Goal: Task Accomplishment & Management: Manage account settings

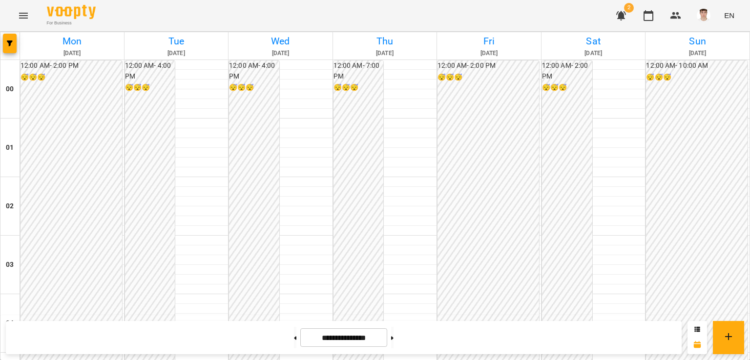
scroll to position [1123, 0]
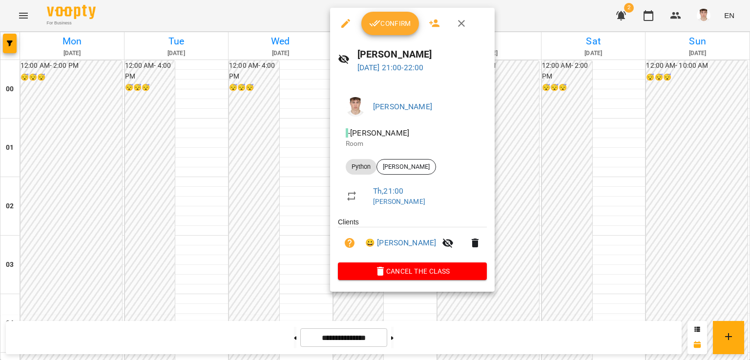
click at [384, 30] on button "Confirm" at bounding box center [390, 23] width 58 height 23
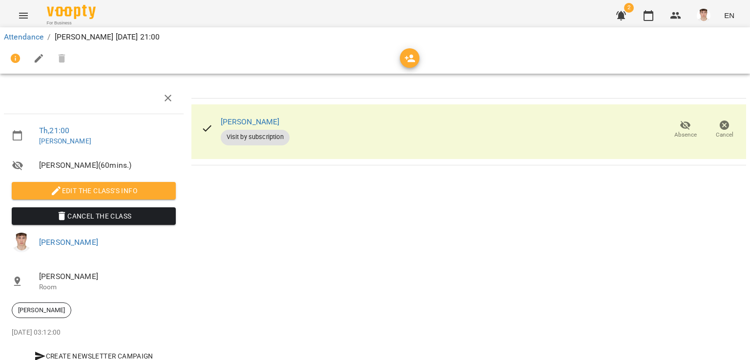
scroll to position [32, 0]
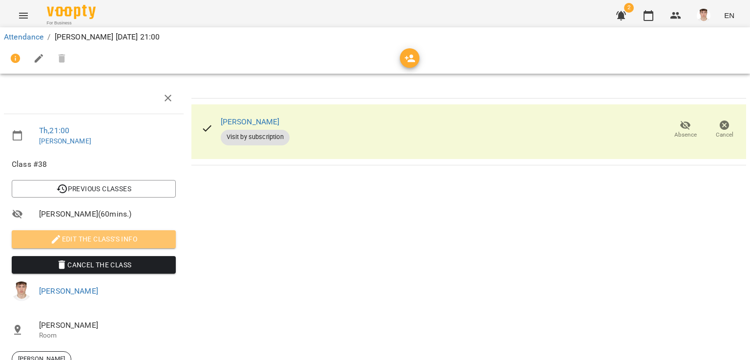
click at [94, 233] on span "Edit the class's Info" at bounding box center [94, 239] width 148 height 12
select select "******"
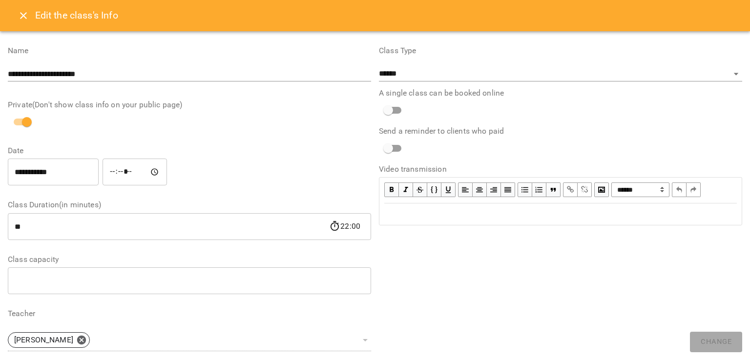
scroll to position [227, 0]
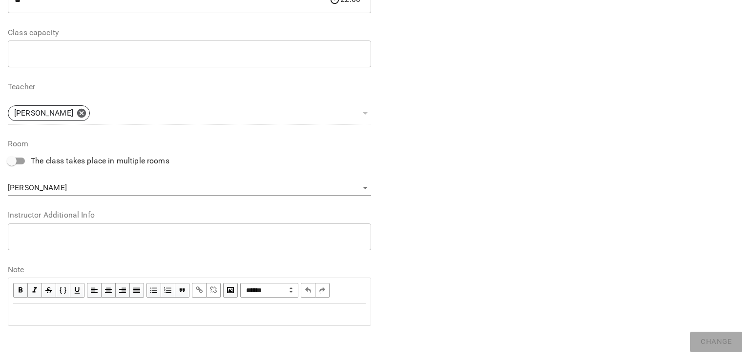
click at [90, 235] on textarea at bounding box center [190, 236] width 350 height 9
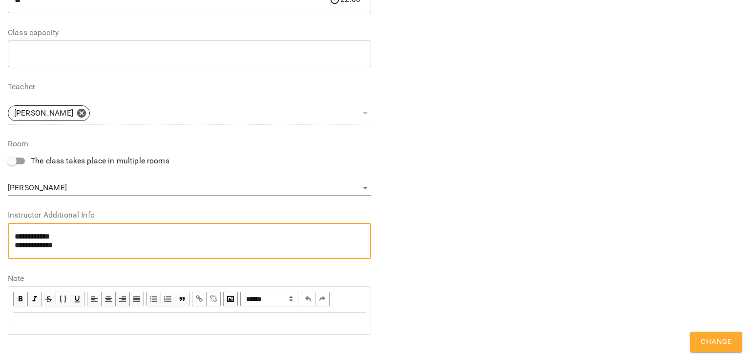
type textarea "**********"
click at [723, 345] on span "Change" at bounding box center [716, 342] width 31 height 13
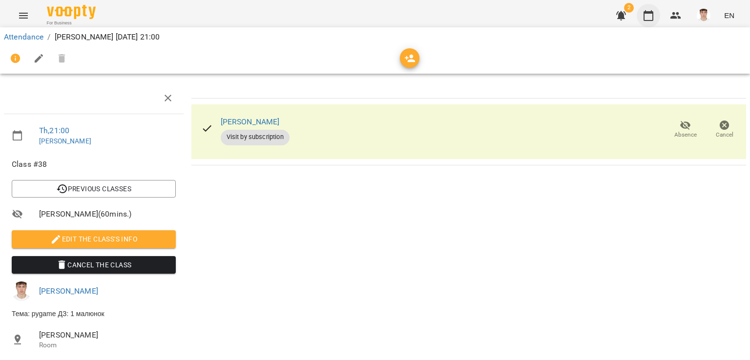
click at [649, 20] on icon "button" at bounding box center [648, 16] width 12 height 12
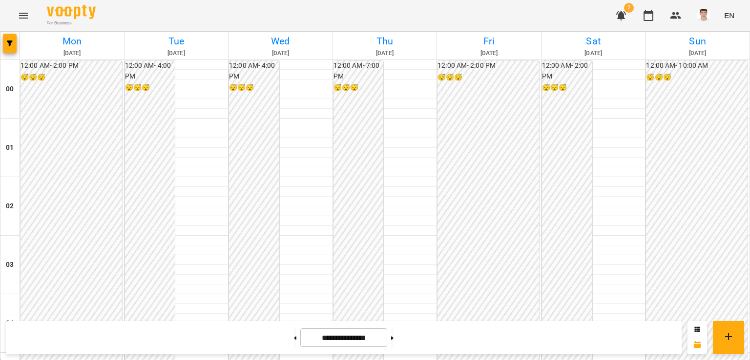
scroll to position [1150, 0]
